Goal: Transaction & Acquisition: Purchase product/service

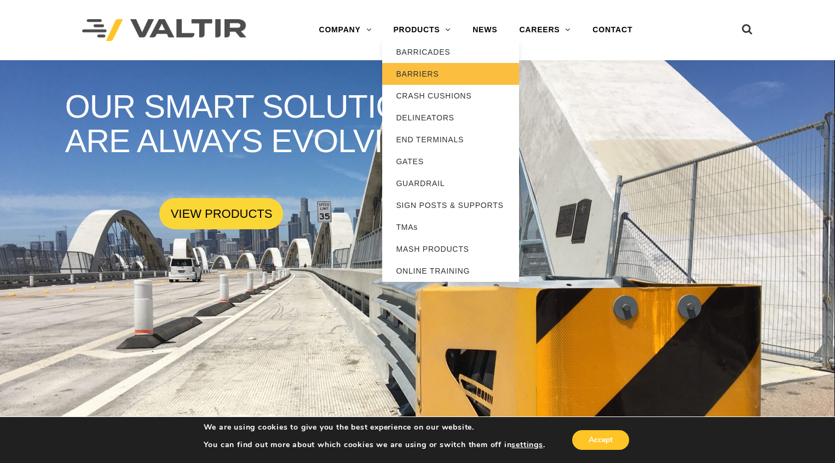
click at [426, 72] on link "BARRIERS" at bounding box center [450, 74] width 137 height 22
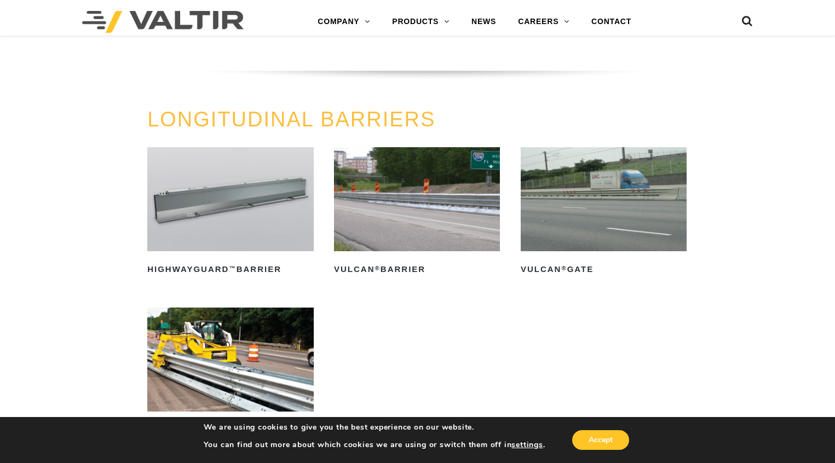
scroll to position [1095, 0]
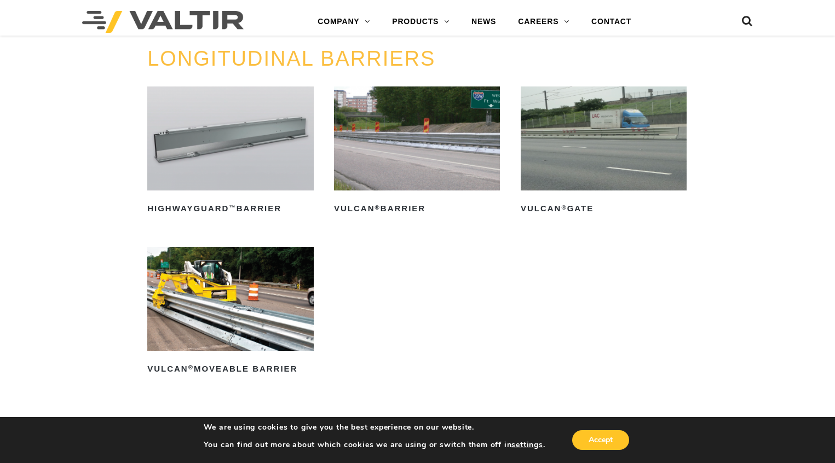
click at [409, 145] on img at bounding box center [417, 139] width 166 height 104
click at [410, 145] on img at bounding box center [417, 139] width 166 height 104
